Goal: Use online tool/utility: Utilize a website feature to perform a specific function

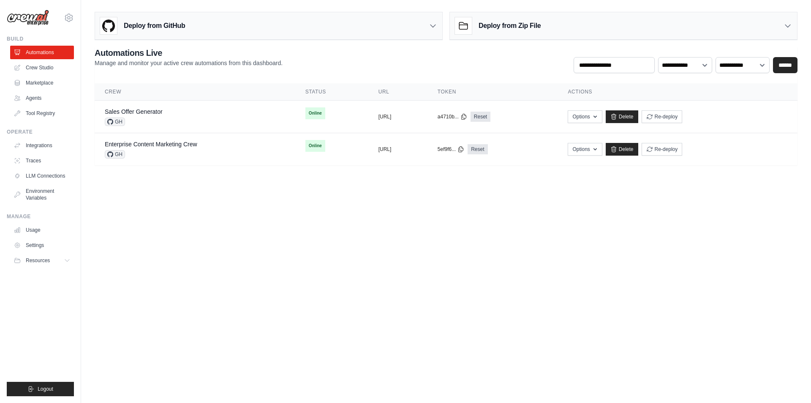
click at [315, 195] on body "[EMAIL_ADDRESS][DOMAIN_NAME] Settings Build Automations Crew Studio" at bounding box center [405, 201] width 811 height 403
drag, startPoint x: 405, startPoint y: 219, endPoint x: 415, endPoint y: 218, distance: 9.8
click at [415, 218] on body "[EMAIL_ADDRESS][DOMAIN_NAME] Settings Build Automations Crew Studio" at bounding box center [405, 201] width 811 height 403
click at [242, 141] on div "Enterprise Content Marketing Crew GH" at bounding box center [195, 149] width 180 height 19
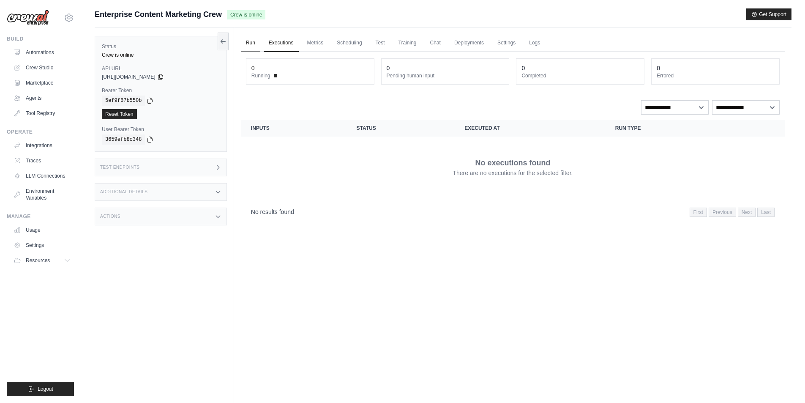
click at [251, 48] on link "Run" at bounding box center [250, 43] width 19 height 18
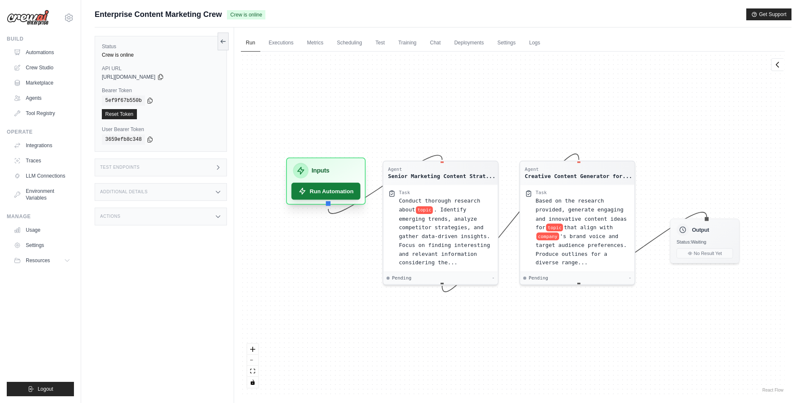
click at [340, 190] on button "Run Automation" at bounding box center [325, 191] width 69 height 17
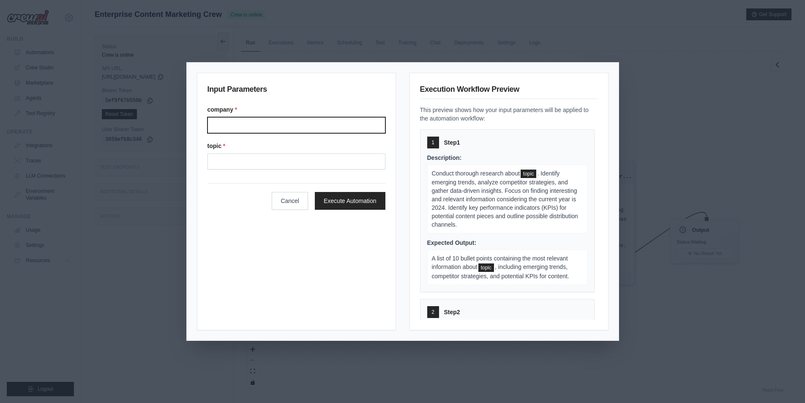
click at [319, 128] on input "Company" at bounding box center [296, 125] width 178 height 16
click at [308, 125] on input "Company" at bounding box center [296, 125] width 178 height 16
type input "**********"
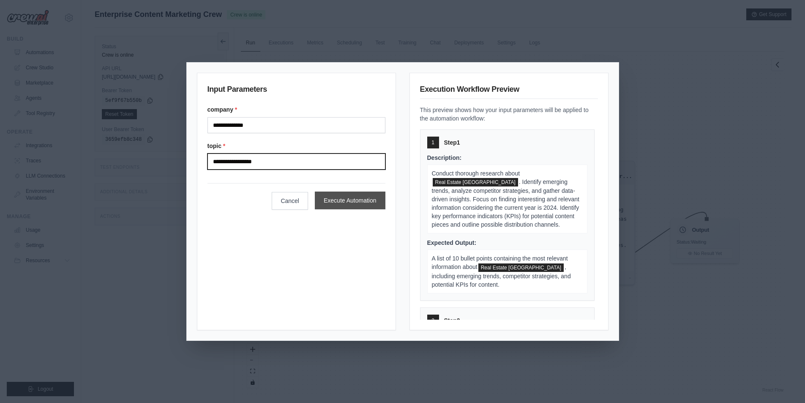
type input "**********"
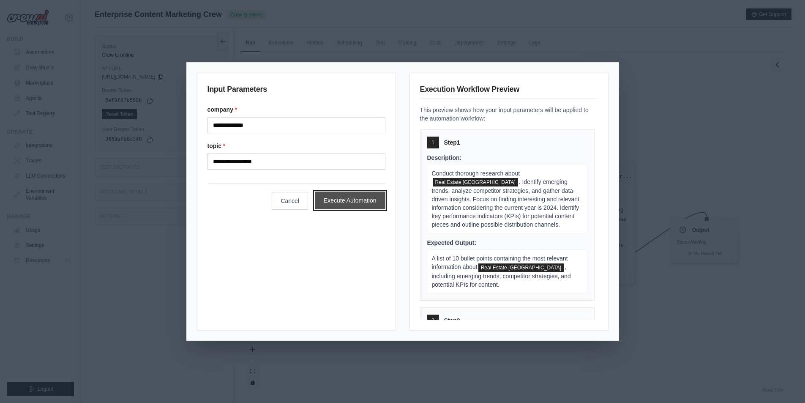
click at [355, 202] on button "Execute Automation" at bounding box center [350, 200] width 71 height 18
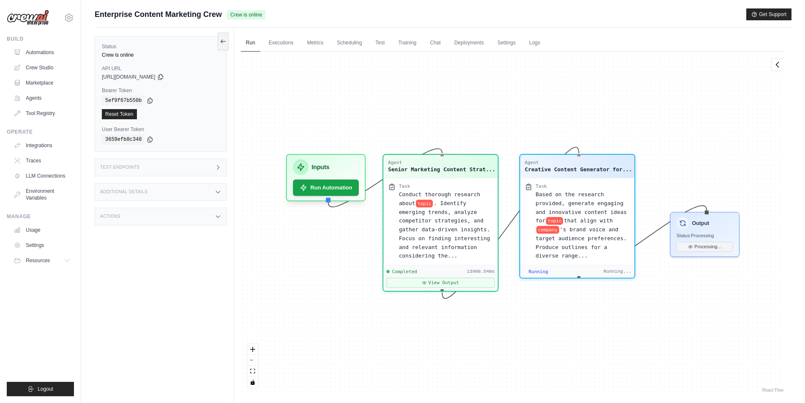
scroll to position [5431, 0]
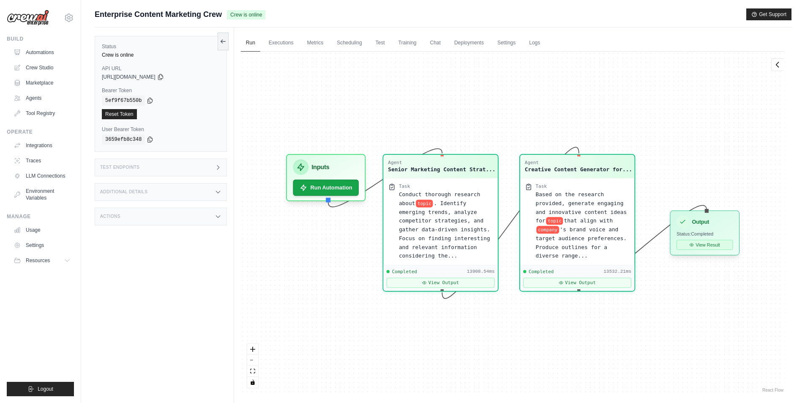
click at [718, 244] on button "View Result" at bounding box center [705, 245] width 56 height 10
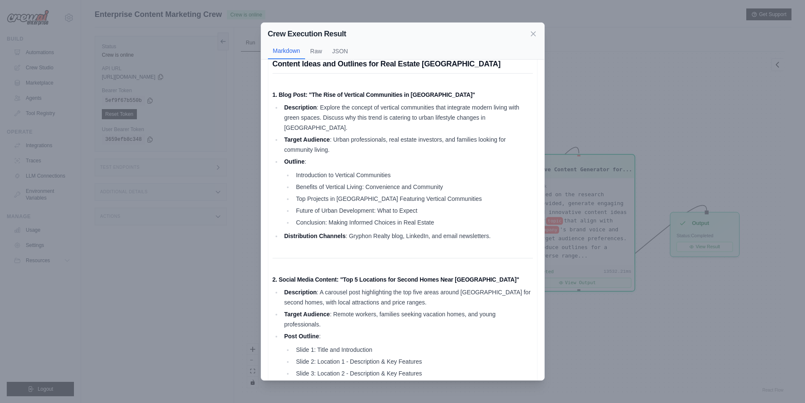
scroll to position [0, 0]
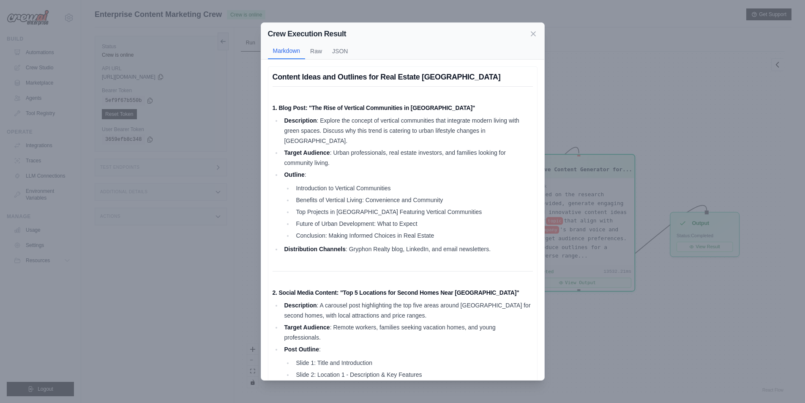
click at [352, 148] on li "Target Audience : Urban professionals, real estate investors, and families look…" at bounding box center [407, 157] width 251 height 20
